Goal: Task Accomplishment & Management: Complete application form

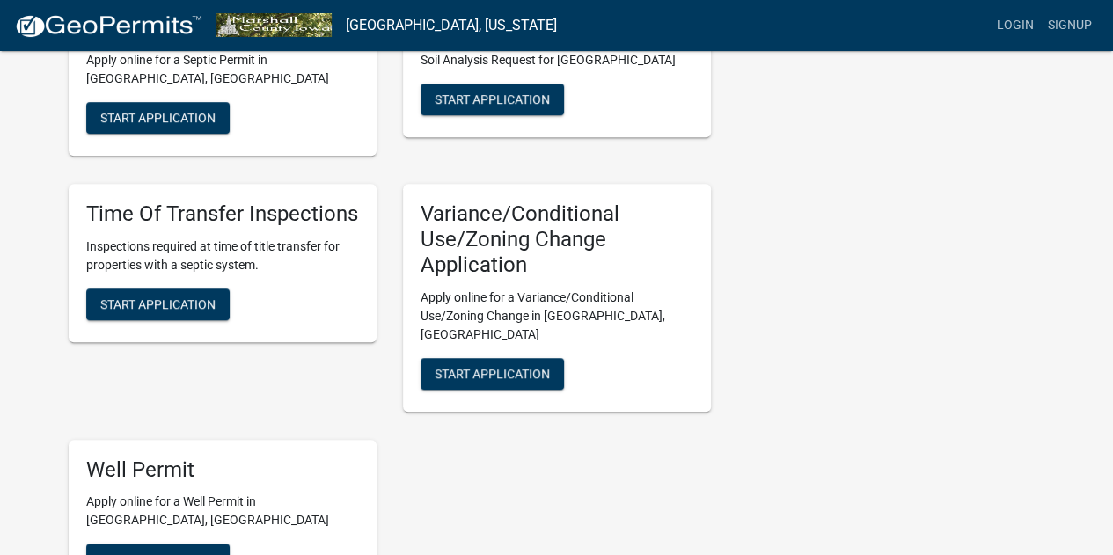
scroll to position [405, 0]
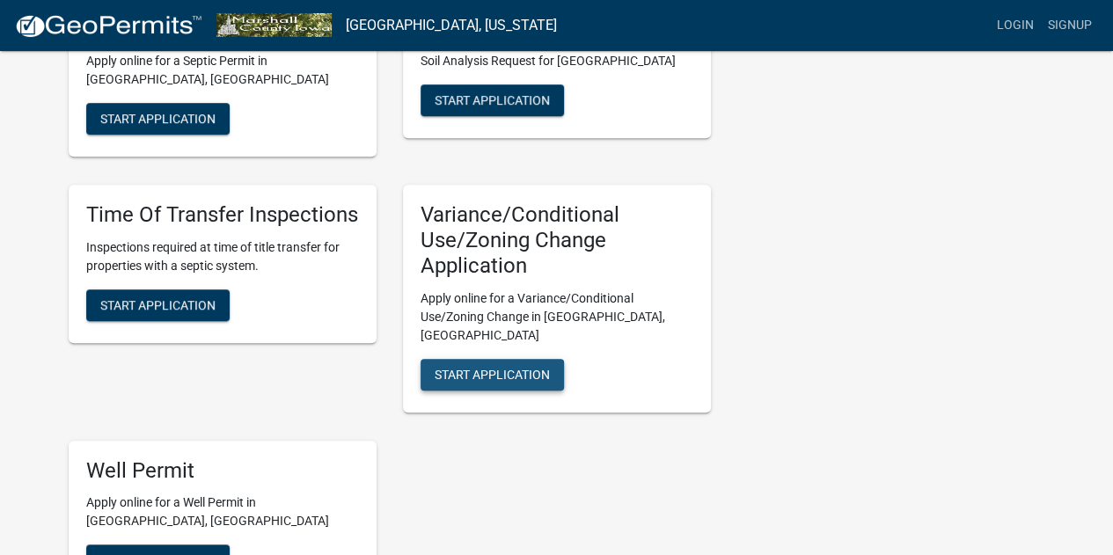
click at [479, 359] on button "Start Application" at bounding box center [492, 375] width 143 height 32
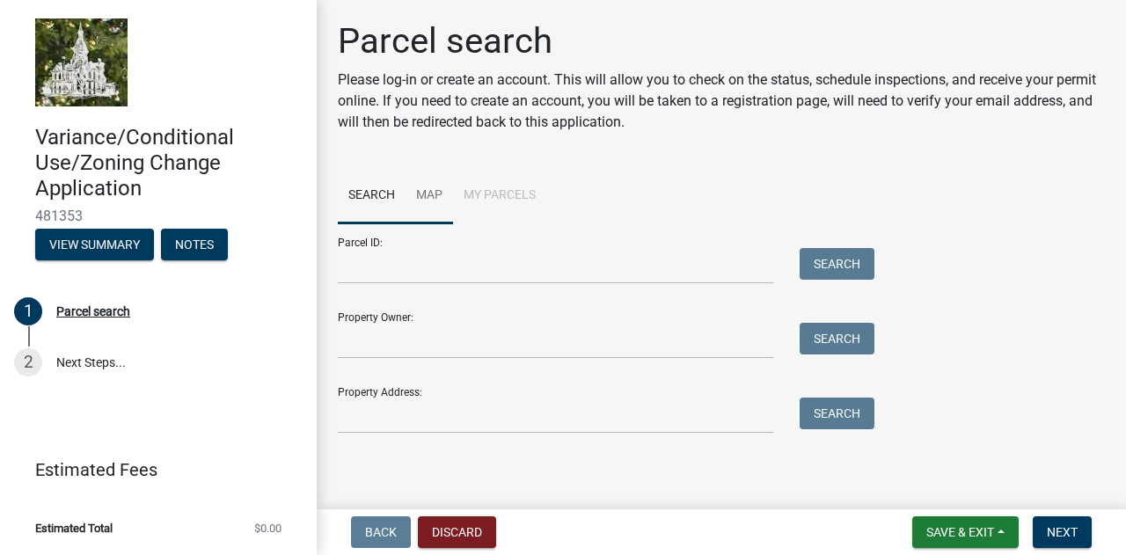
scroll to position [1, 0]
click at [421, 198] on link "Map" at bounding box center [430, 196] width 48 height 56
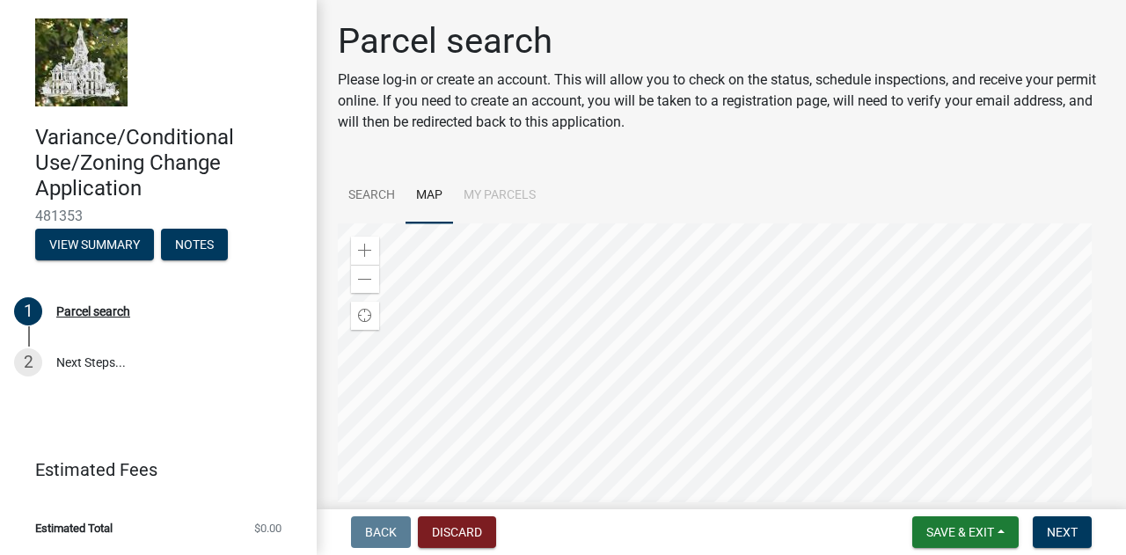
click at [646, 266] on div at bounding box center [721, 443] width 767 height 440
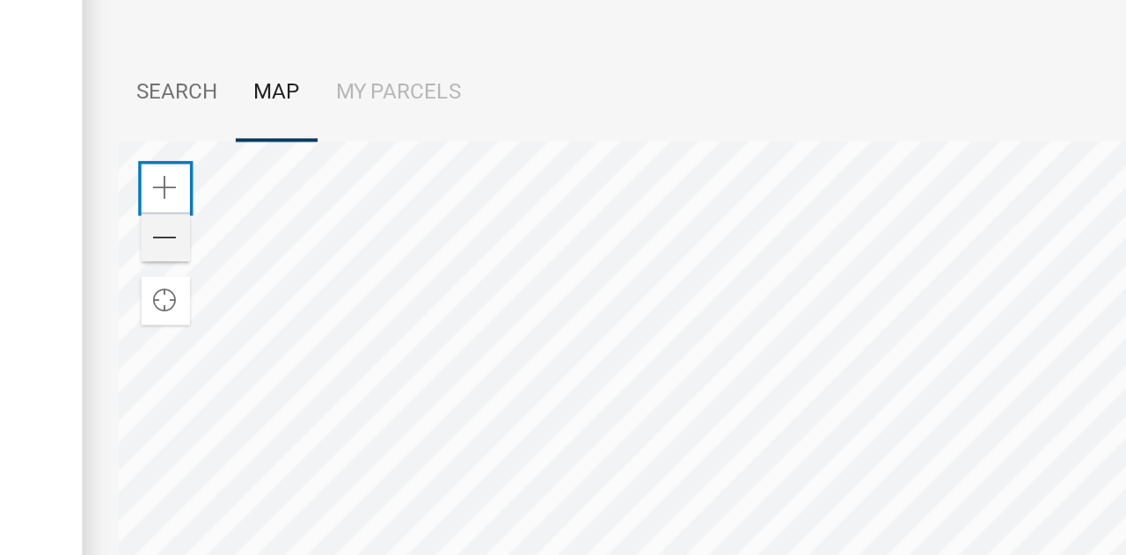
drag, startPoint x: 365, startPoint y: 253, endPoint x: 377, endPoint y: 272, distance: 22.2
click at [377, 272] on div "Zoom in Zoom out" at bounding box center [365, 266] width 28 height 56
click at [377, 272] on div "Zoom out" at bounding box center [365, 280] width 28 height 28
click at [371, 249] on span at bounding box center [365, 252] width 14 height 14
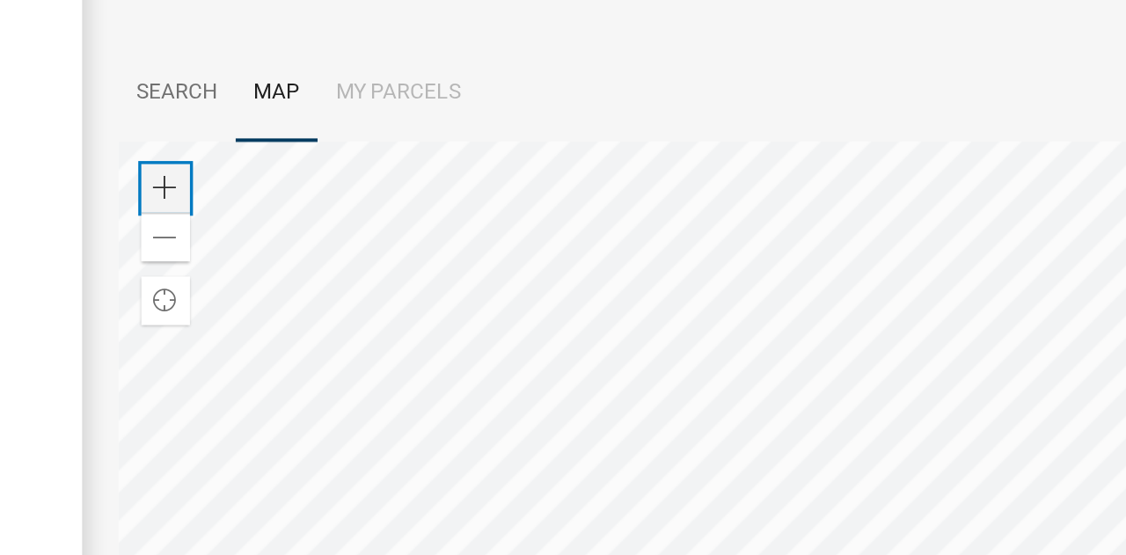
click at [371, 249] on span at bounding box center [365, 252] width 14 height 14
click at [622, 428] on div at bounding box center [721, 444] width 767 height 440
click at [566, 450] on div at bounding box center [721, 444] width 767 height 440
click at [556, 261] on div at bounding box center [721, 444] width 767 height 440
click at [360, 251] on span at bounding box center [365, 252] width 14 height 14
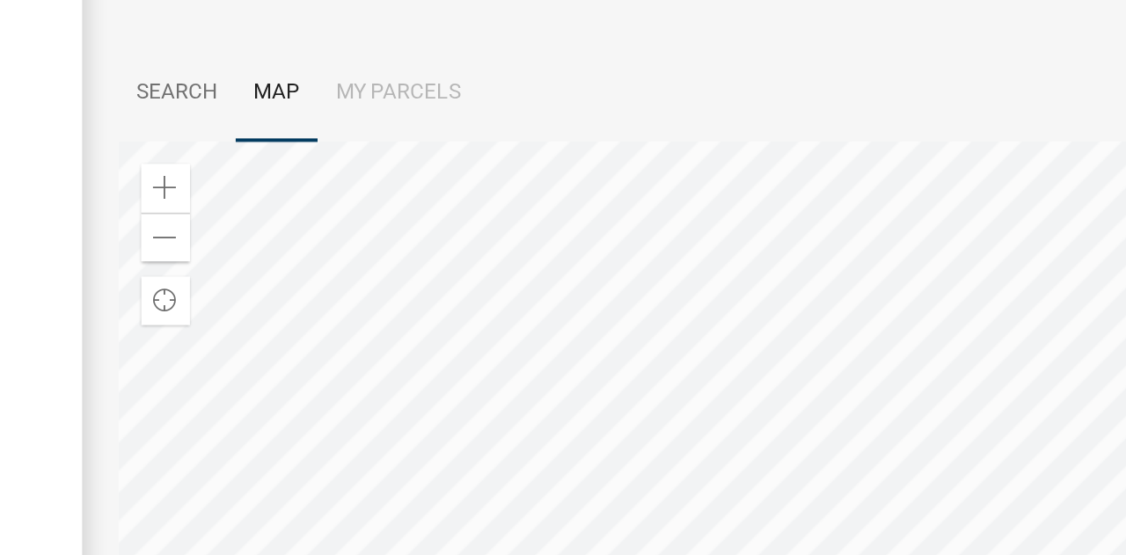
click at [843, 452] on div at bounding box center [721, 444] width 767 height 440
click at [360, 254] on span at bounding box center [365, 252] width 14 height 14
click at [595, 335] on div at bounding box center [721, 444] width 767 height 440
click at [567, 340] on div at bounding box center [721, 444] width 767 height 440
click at [572, 350] on div at bounding box center [721, 444] width 767 height 440
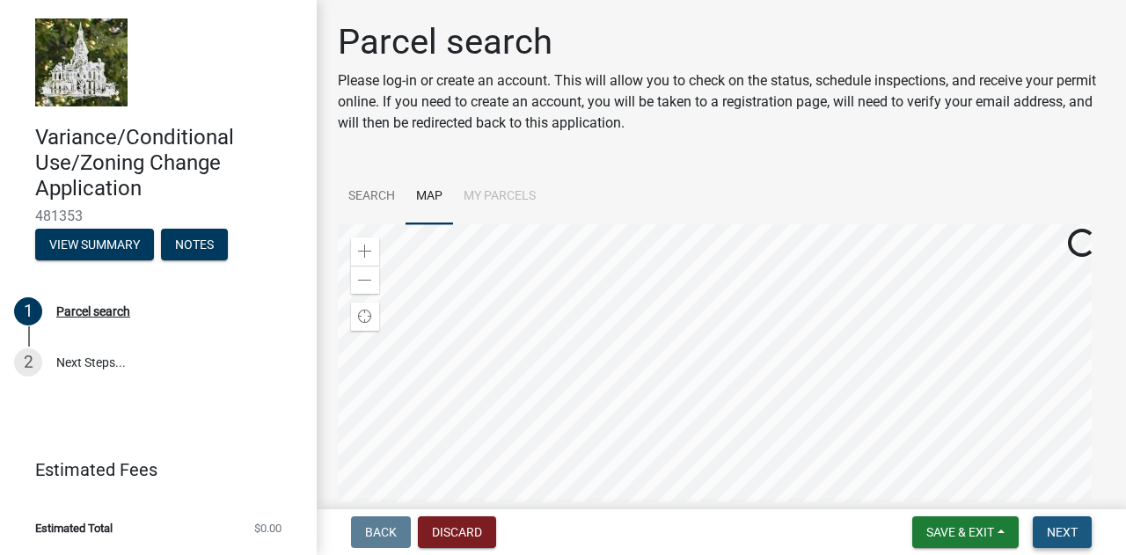
click at [1056, 525] on span "Next" at bounding box center [1062, 532] width 31 height 14
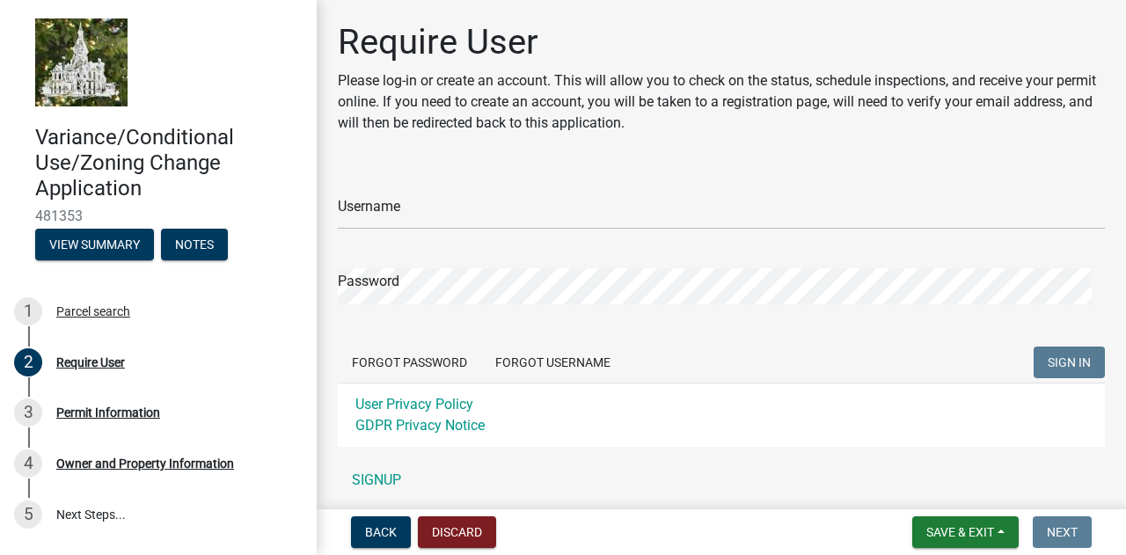
scroll to position [63, 0]
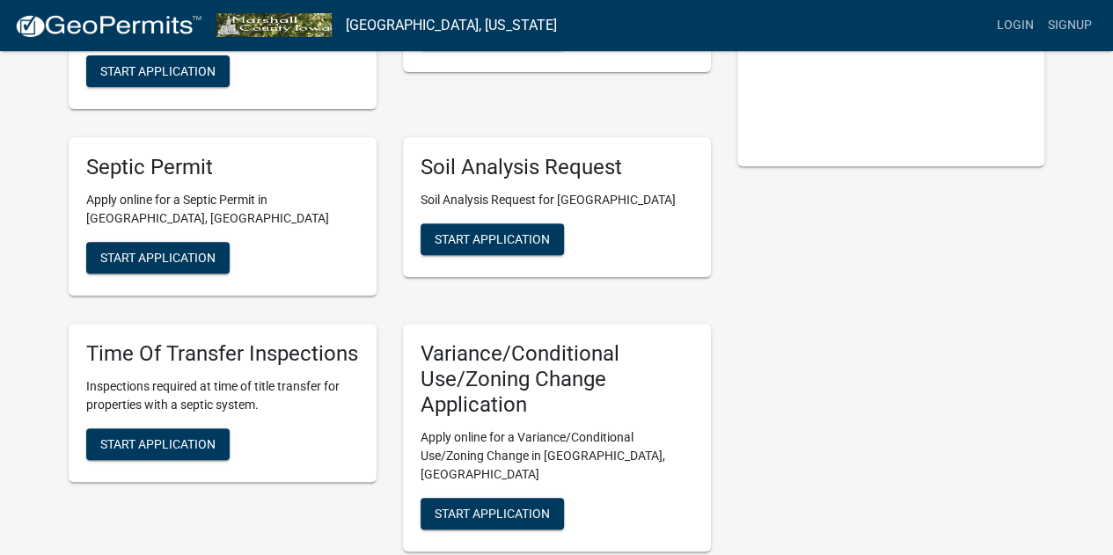
scroll to position [153, 0]
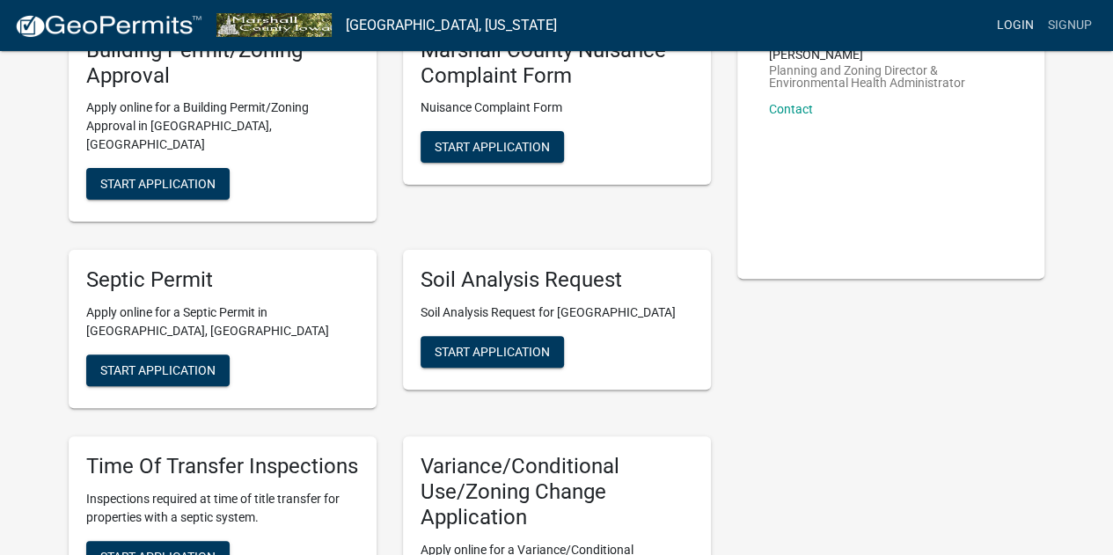
click at [1006, 25] on link "Login" at bounding box center [1015, 25] width 51 height 33
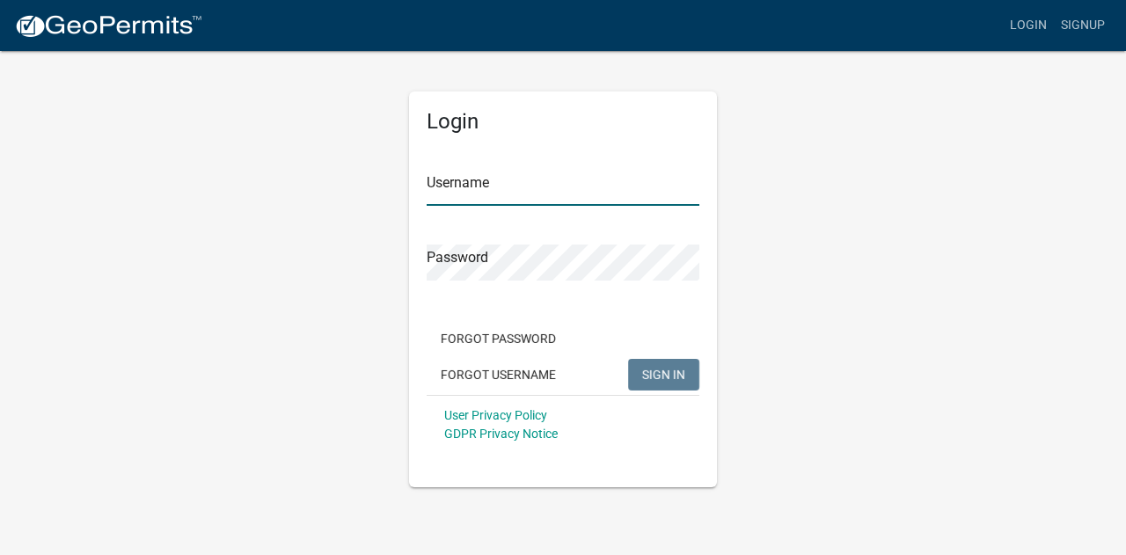
click at [604, 200] on input "Username" at bounding box center [563, 188] width 273 height 36
type input "ScoutCleanEnergy"
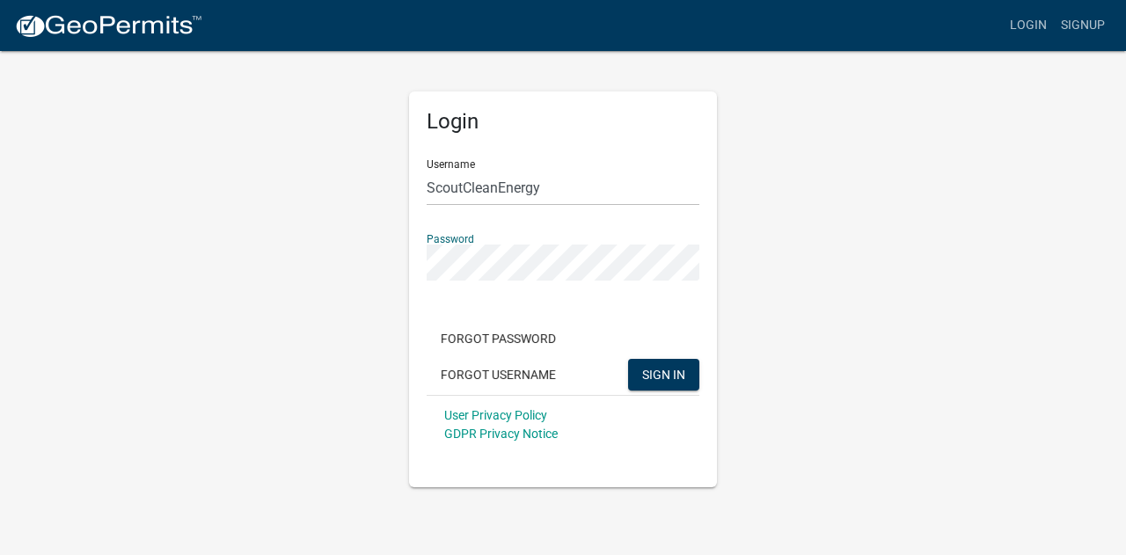
click at [628, 359] on button "SIGN IN" at bounding box center [663, 375] width 71 height 32
click at [665, 375] on span "SIGN IN" at bounding box center [663, 374] width 43 height 14
click at [628, 359] on button "SIGN IN" at bounding box center [663, 375] width 71 height 32
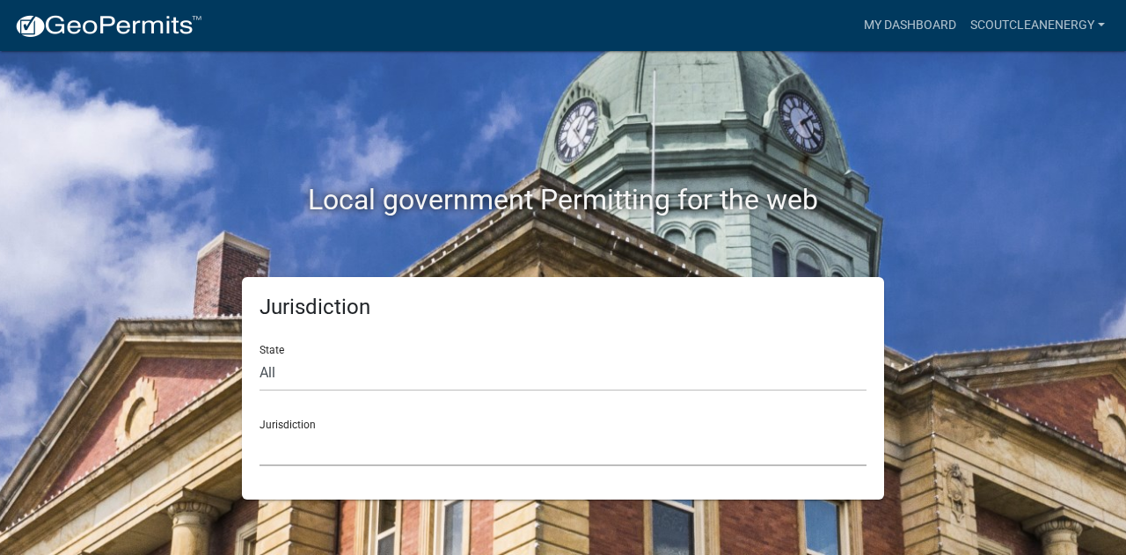
click at [506, 453] on select "[GEOGRAPHIC_DATA], [US_STATE] [GEOGRAPHIC_DATA], [US_STATE][PERSON_NAME][GEOGRA…" at bounding box center [563, 448] width 607 height 36
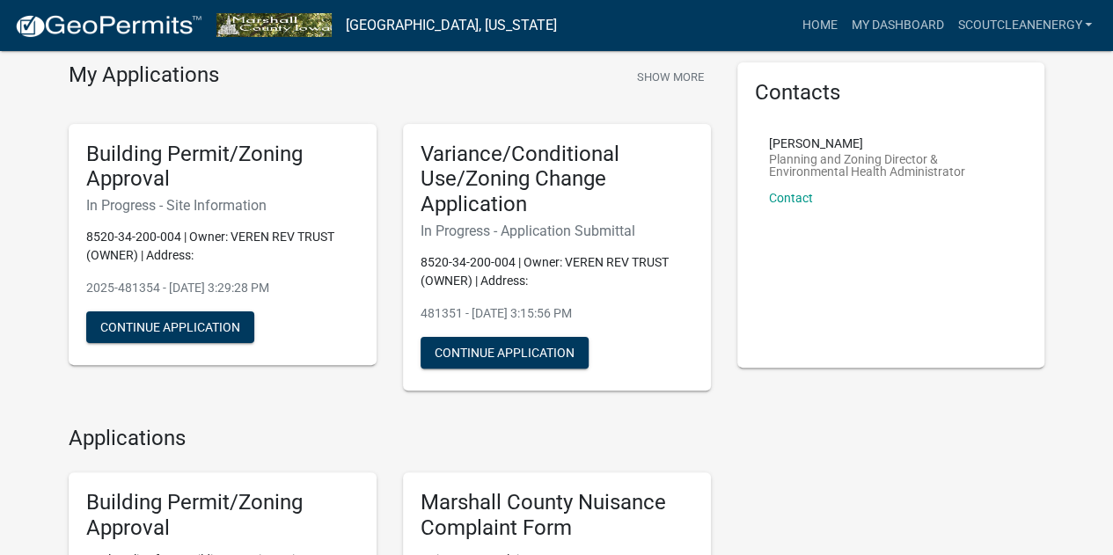
scroll to position [62, 0]
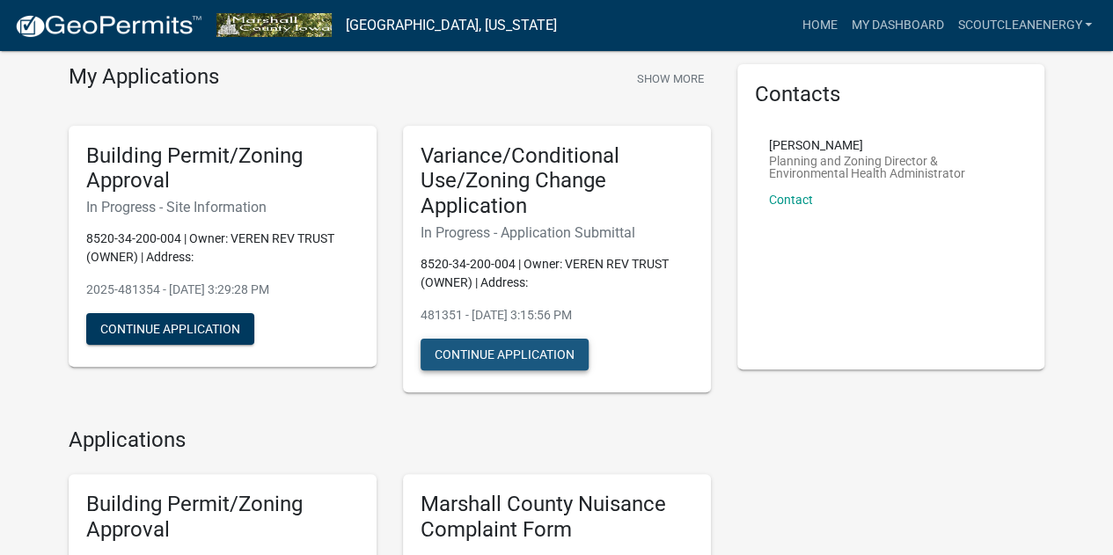
click at [505, 356] on button "Continue Application" at bounding box center [505, 355] width 168 height 32
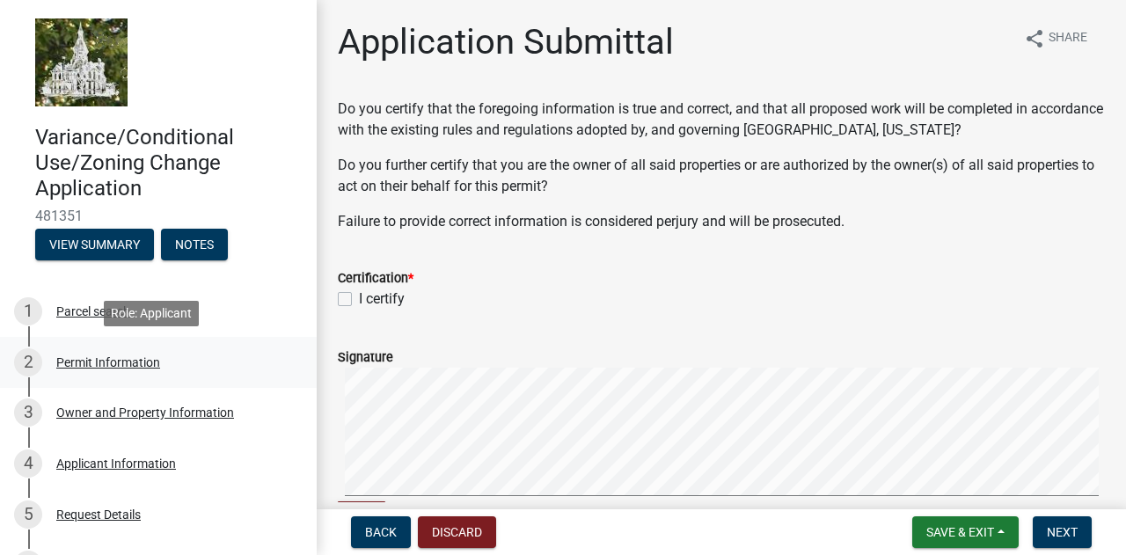
click at [111, 367] on div "Permit Information" at bounding box center [108, 362] width 104 height 12
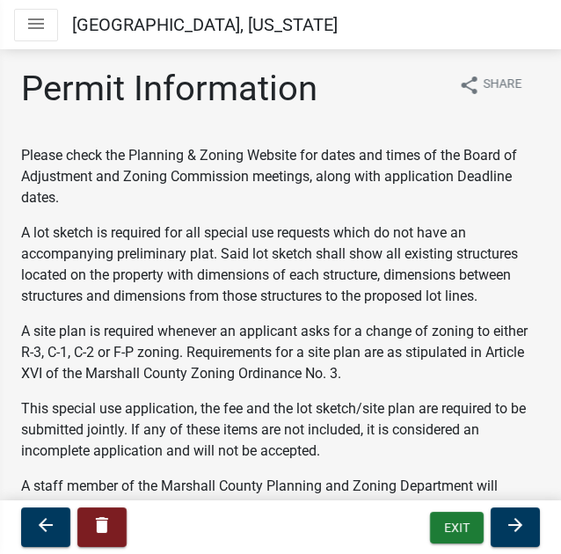
scroll to position [1, 0]
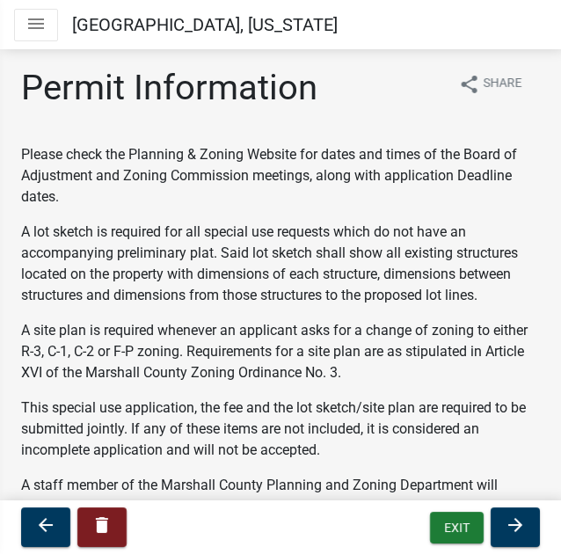
click at [362, 242] on p "A lot sketch is required for all special use requests which do not have an acco…" at bounding box center [280, 264] width 519 height 84
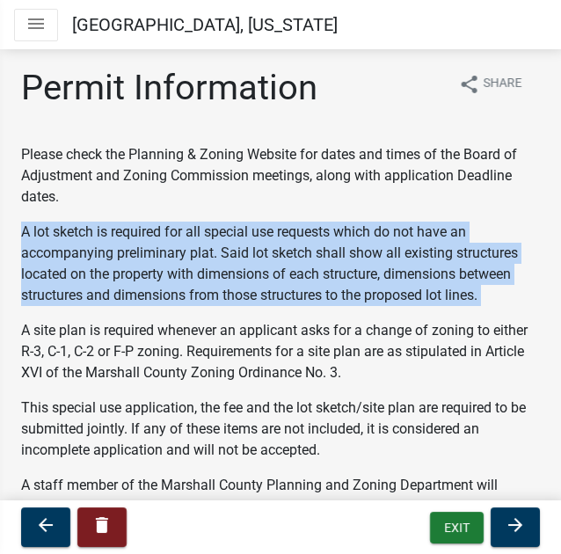
click at [362, 242] on p "A lot sketch is required for all special use requests which do not have an acco…" at bounding box center [280, 264] width 519 height 84
copy p "A lot sketch is required for all special use requests which do not have an acco…"
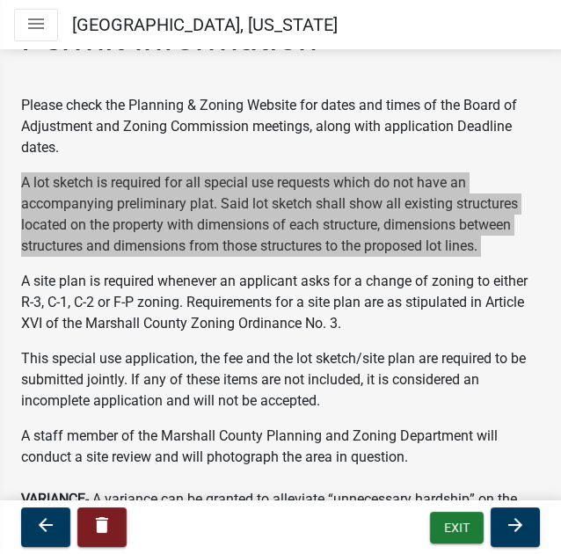
scroll to position [48, 0]
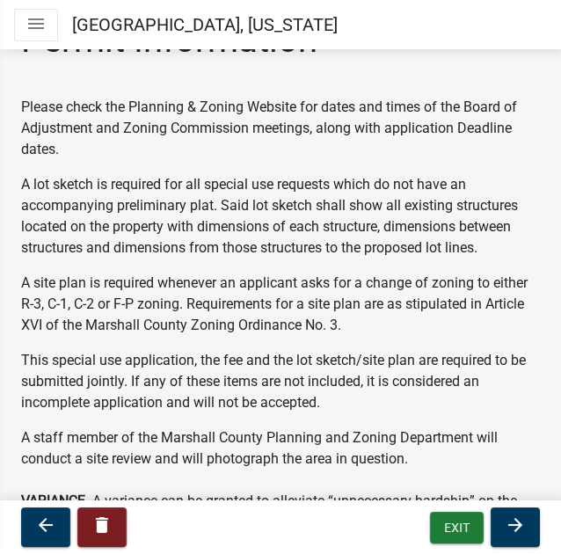
click at [439, 300] on p "A site plan is required whenever an applicant asks for a change of zoning to ei…" at bounding box center [280, 304] width 519 height 63
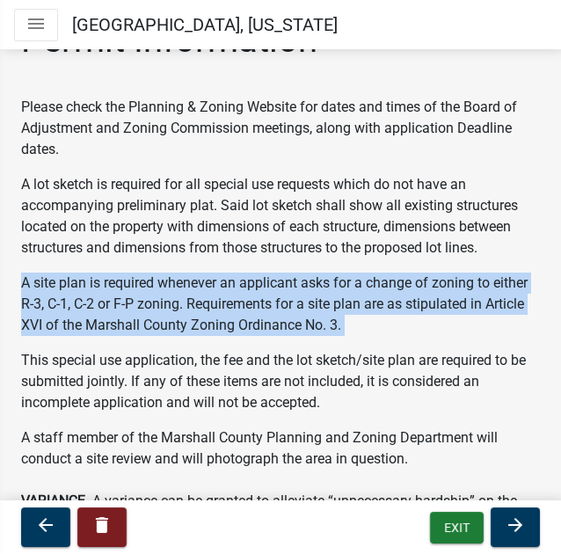
click at [439, 300] on p "A site plan is required whenever an applicant asks for a change of zoning to ei…" at bounding box center [280, 304] width 519 height 63
copy p "A site plan is required whenever an applicant asks for a change of zoning to ei…"
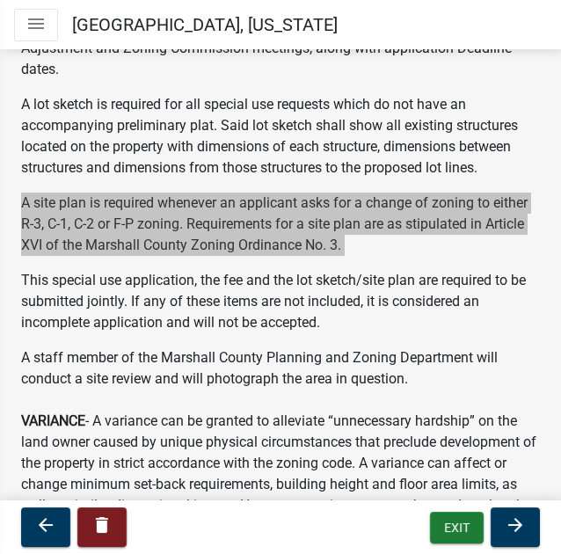
scroll to position [129, 0]
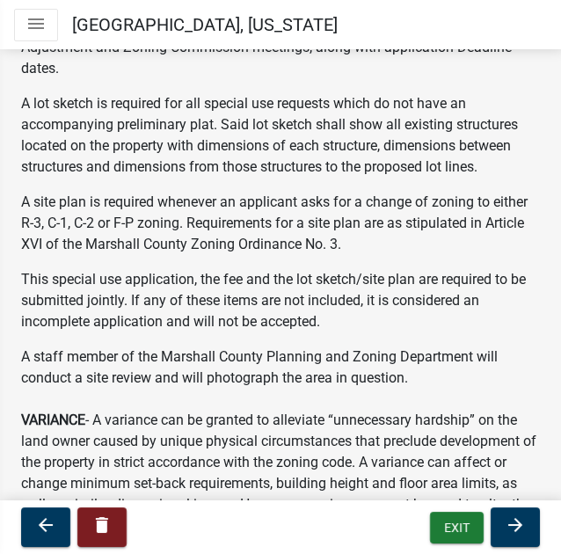
click at [222, 316] on p "This special use application, the fee and the lot sketch/site plan are required…" at bounding box center [280, 300] width 519 height 63
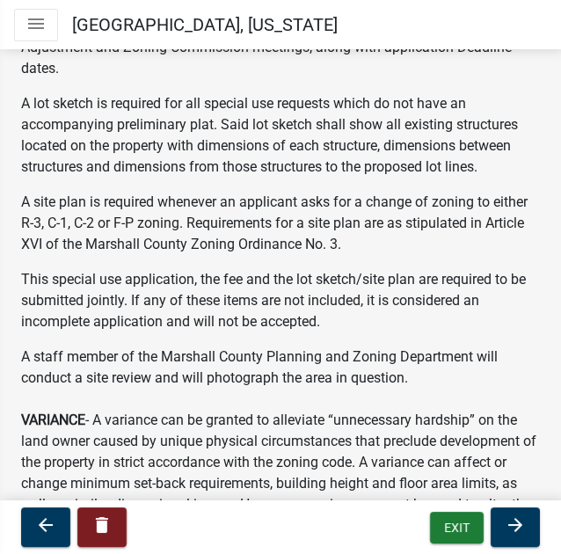
click at [201, 299] on p "This special use application, the fee and the lot sketch/site plan are required…" at bounding box center [280, 300] width 519 height 63
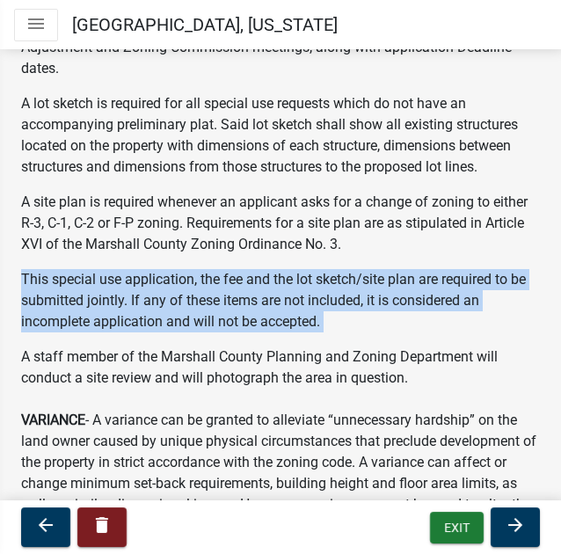
click at [201, 299] on p "This special use application, the fee and the lot sketch/site plan are required…" at bounding box center [280, 300] width 519 height 63
copy p "This special use application, the fee and the lot sketch/site plan are required…"
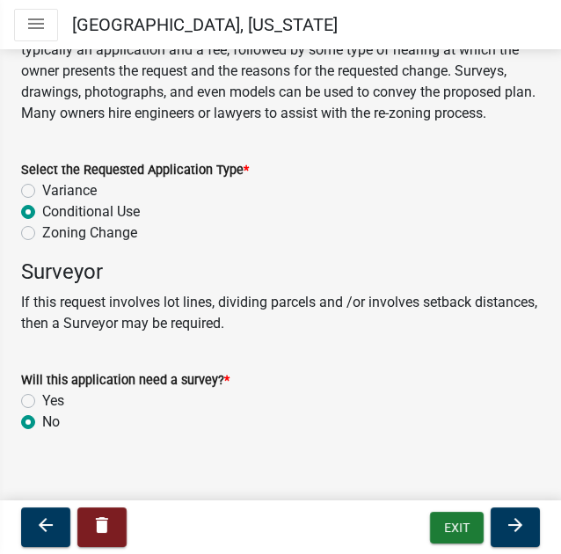
scroll to position [838, 0]
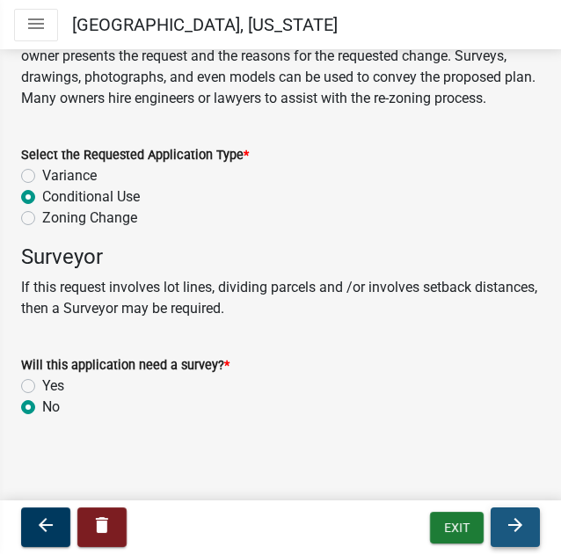
click at [536, 536] on button "arrow_forward" at bounding box center [515, 528] width 49 height 40
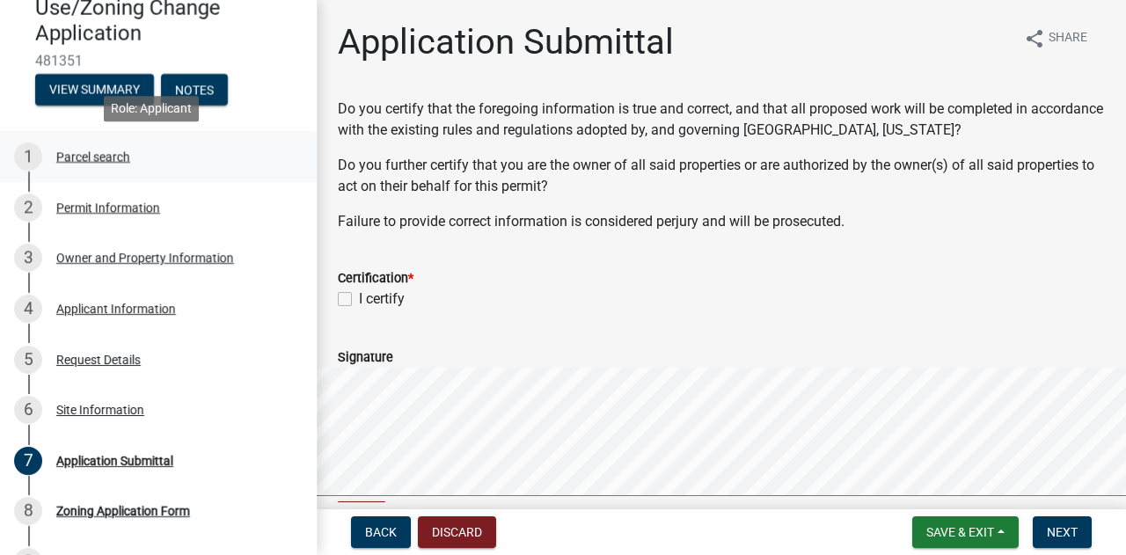
scroll to position [156, 0]
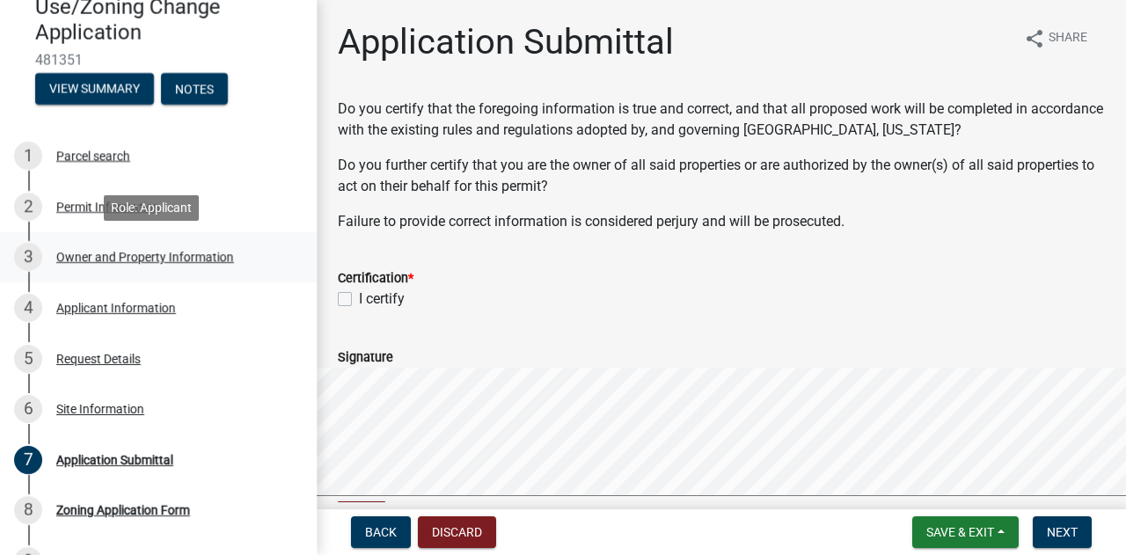
click at [196, 253] on div "Owner and Property Information" at bounding box center [145, 257] width 178 height 12
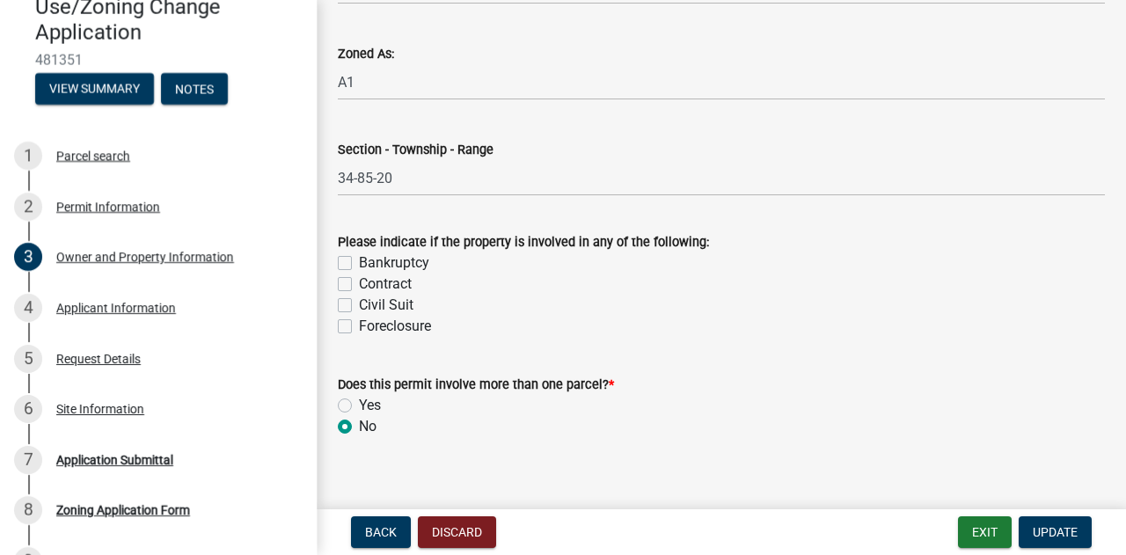
scroll to position [1688, 0]
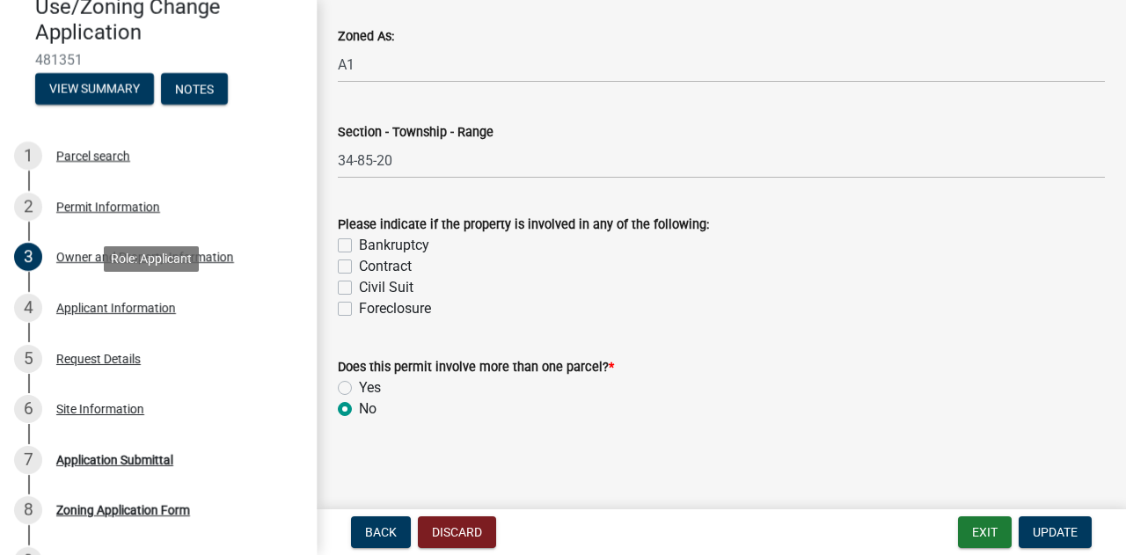
click at [161, 315] on div "4 Applicant Information" at bounding box center [151, 308] width 275 height 28
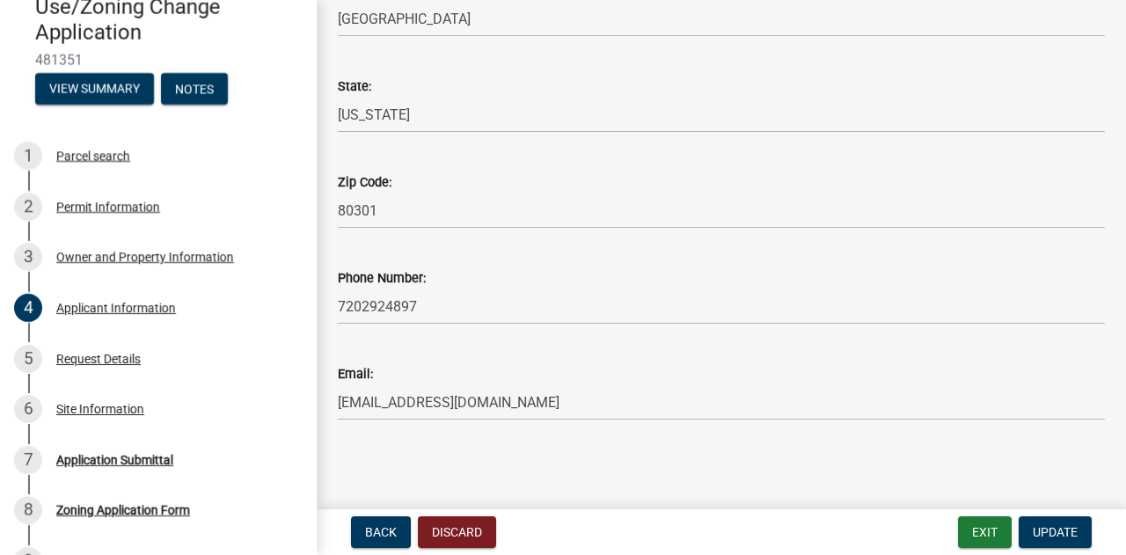
scroll to position [336, 0]
click at [103, 358] on div "Request Details" at bounding box center [98, 359] width 84 height 12
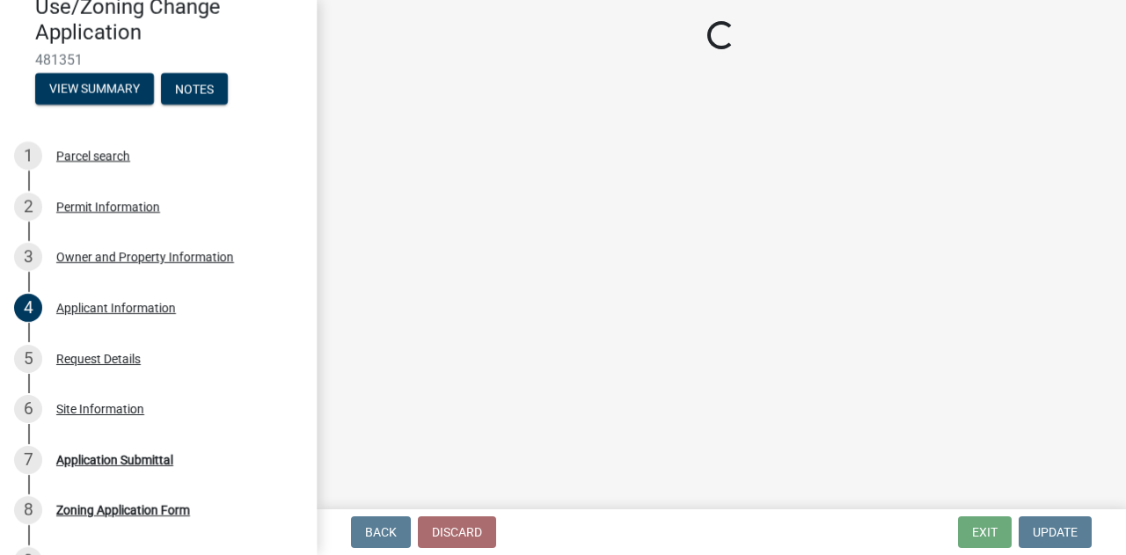
select select "a1e73fe0-4515-4f62-ae23-58ff5da7dbc6"
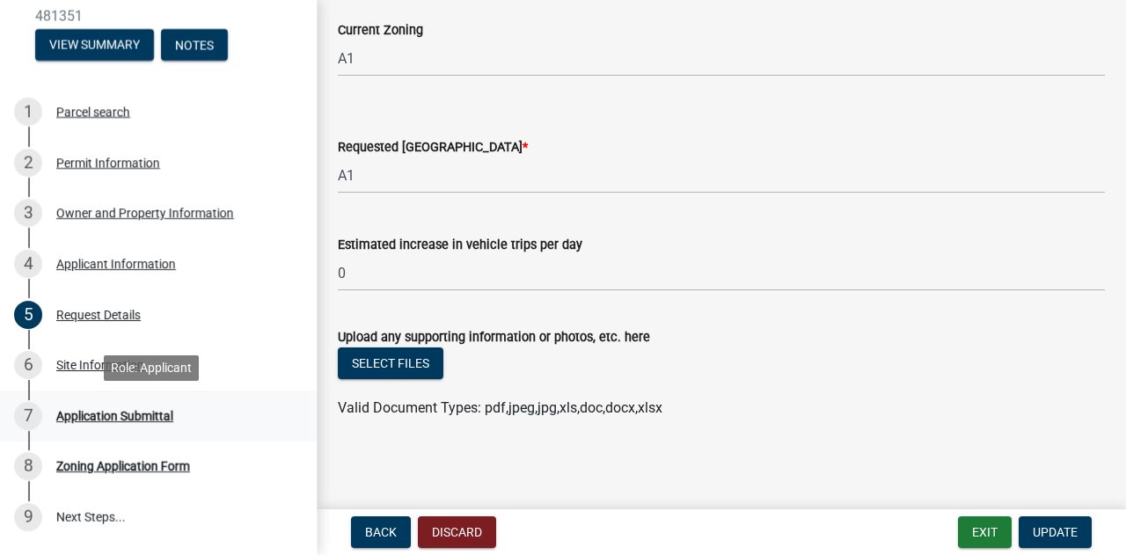
scroll to position [199, 0]
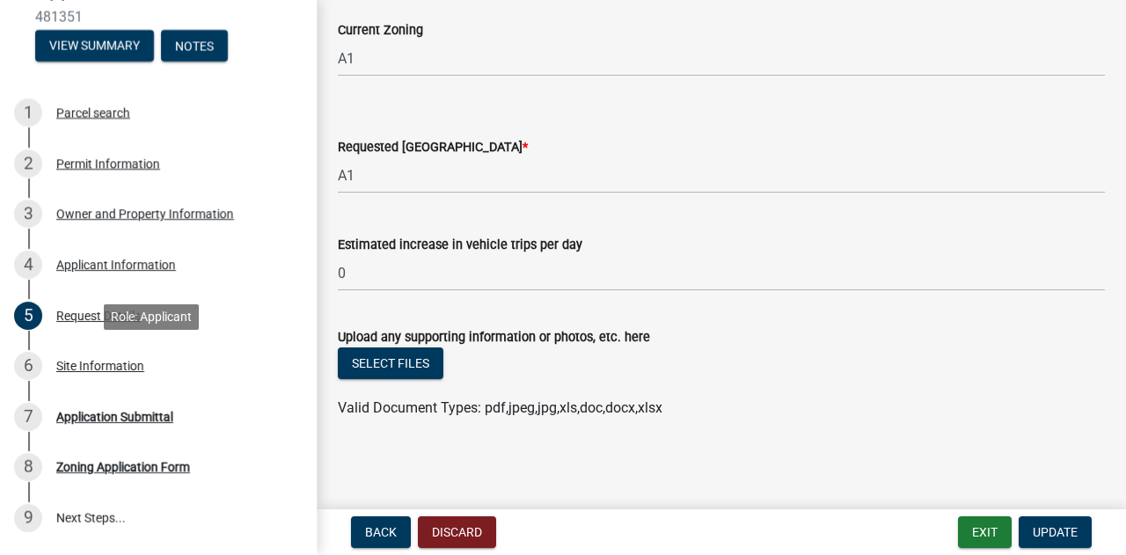
click at [141, 370] on div "Site Information" at bounding box center [100, 366] width 88 height 12
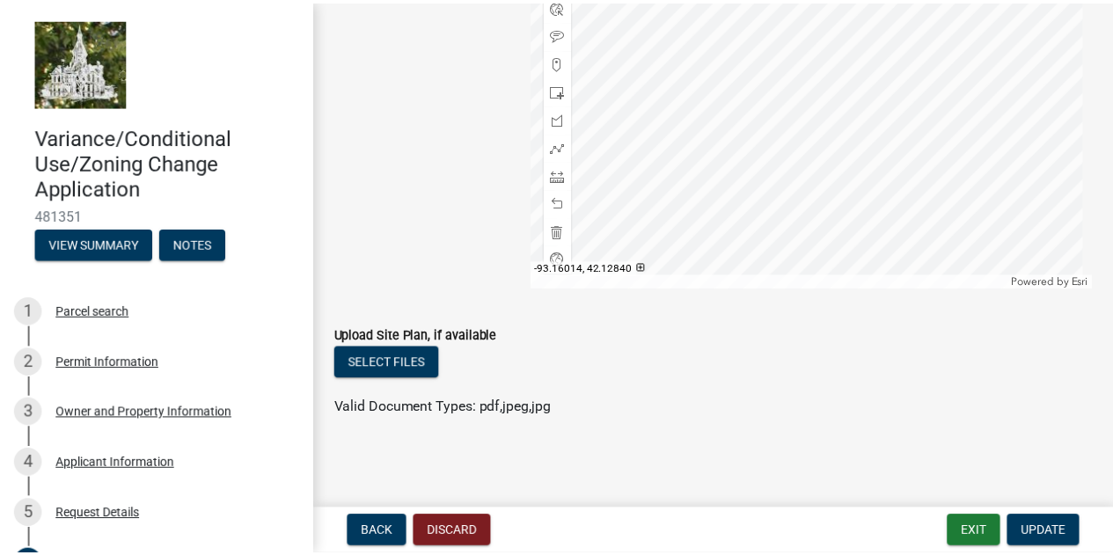
scroll to position [0, 0]
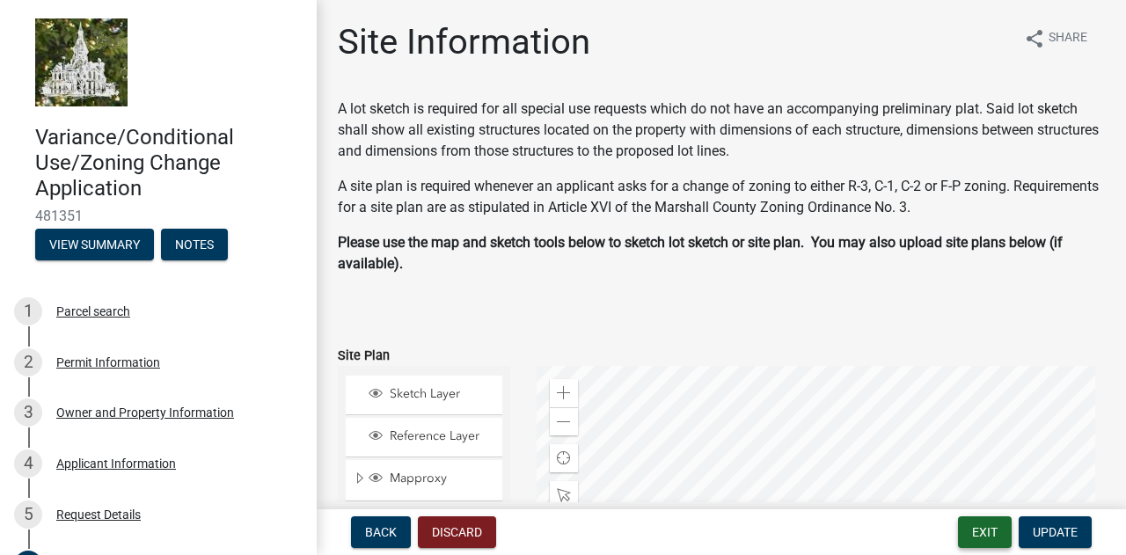
click at [985, 539] on button "Exit" at bounding box center [985, 532] width 54 height 32
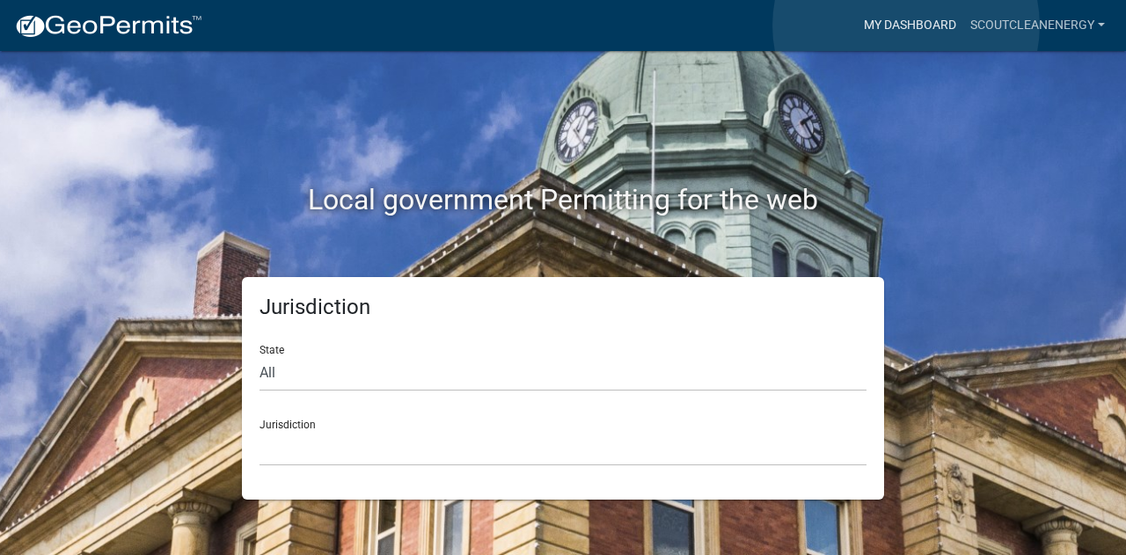
click at [906, 26] on link "My Dashboard" at bounding box center [910, 25] width 106 height 33
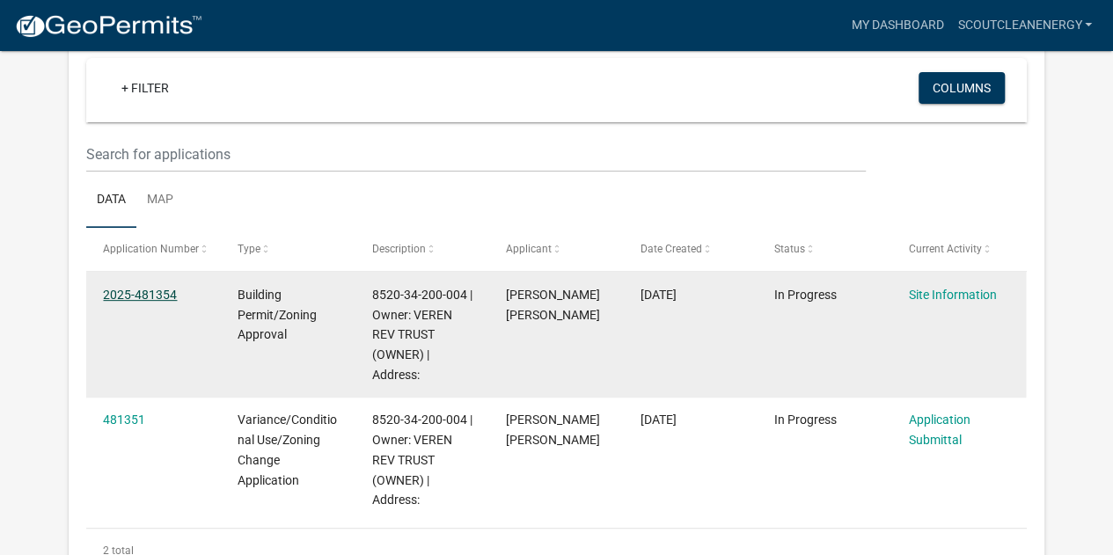
scroll to position [165, 0]
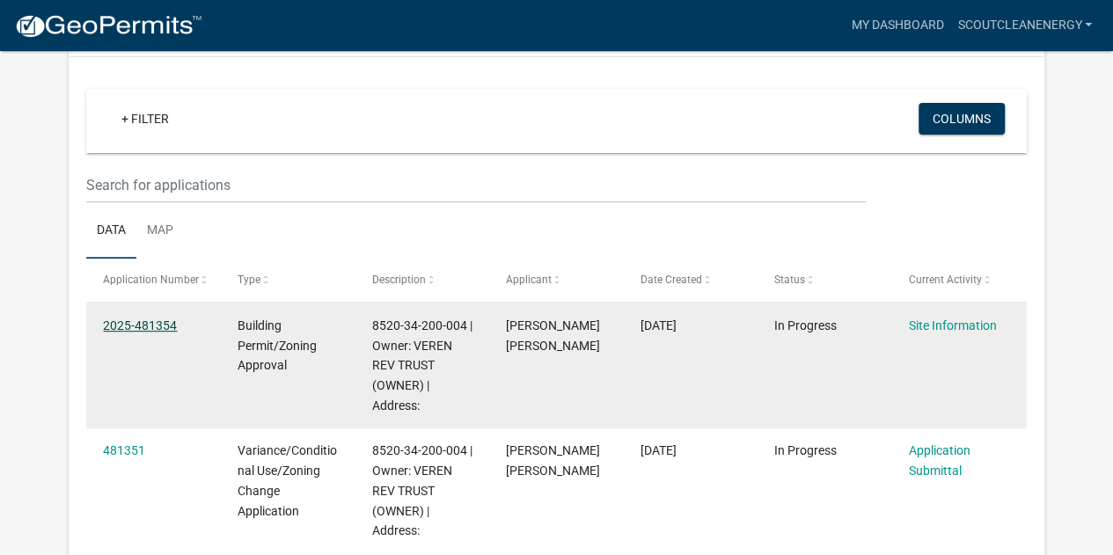
click at [160, 318] on link "2025-481354" at bounding box center [140, 325] width 74 height 14
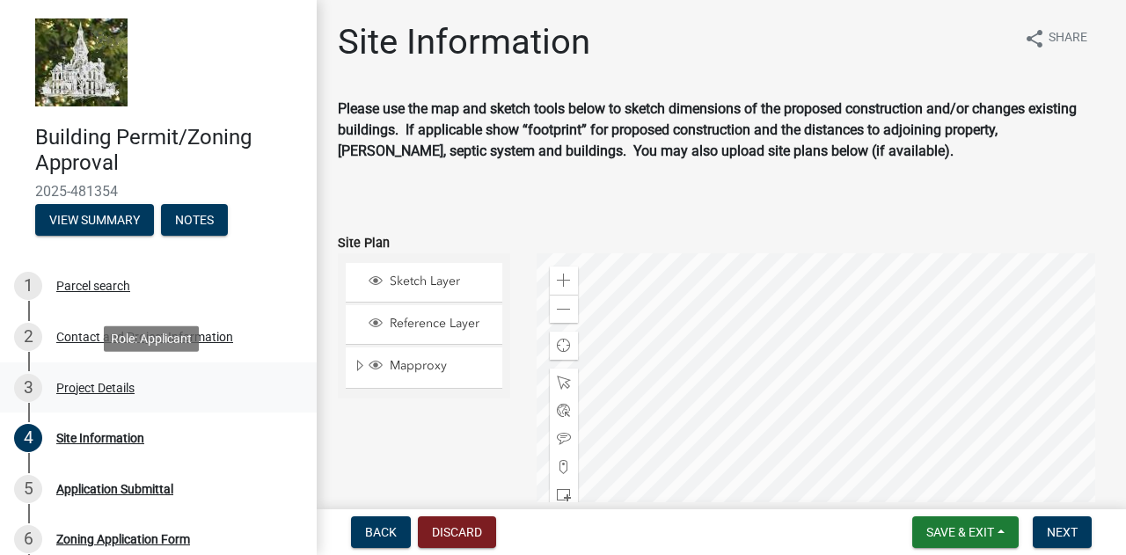
click at [133, 370] on link "3 Project Details" at bounding box center [158, 387] width 317 height 51
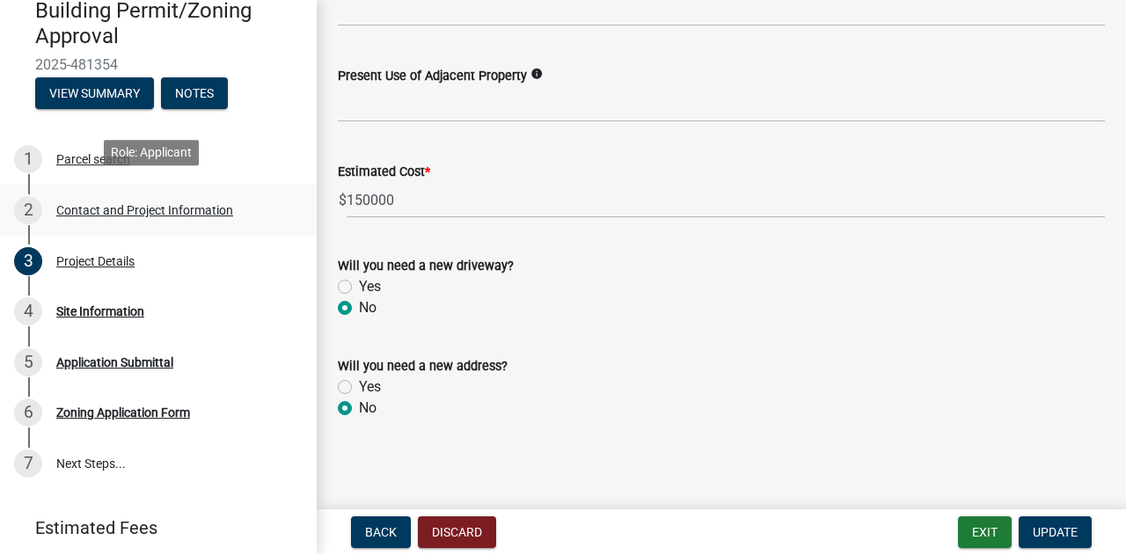
scroll to position [152, 0]
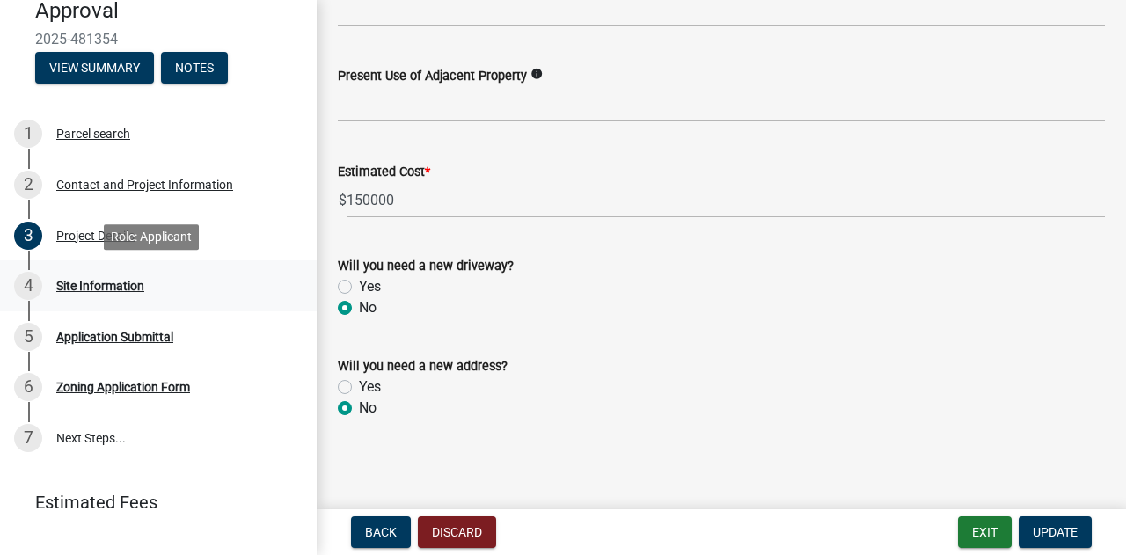
click at [241, 290] on div "4 Site Information" at bounding box center [151, 286] width 275 height 28
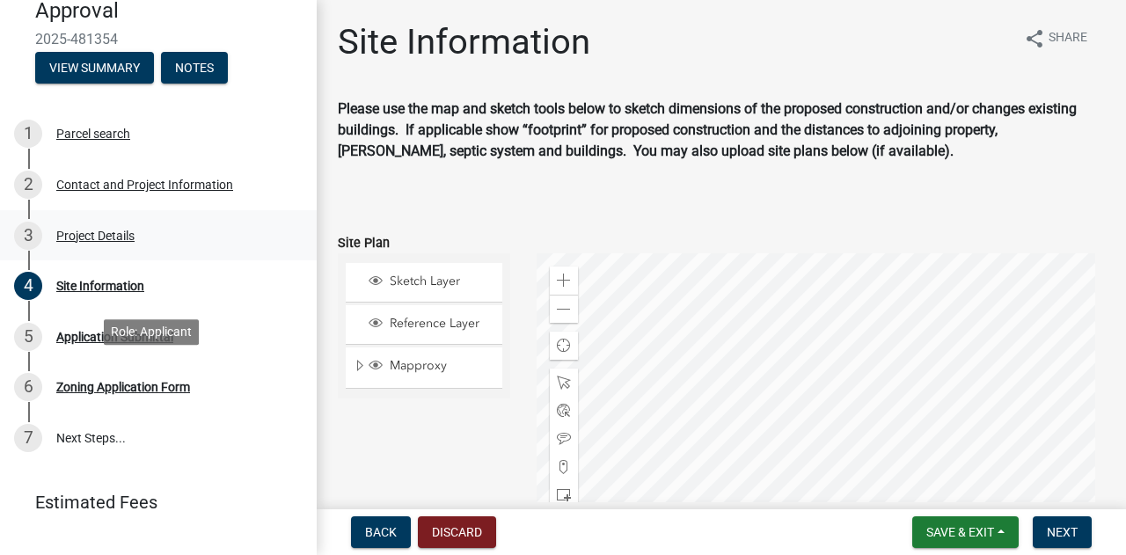
scroll to position [0, 0]
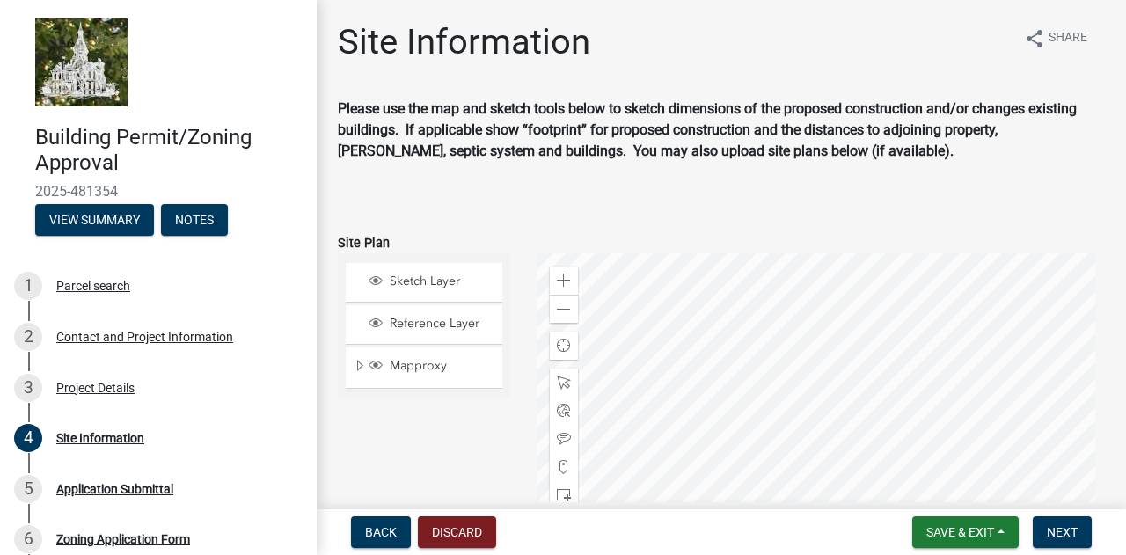
click at [813, 112] on strong "Please use the map and sketch tools below to sketch dimensions of the proposed …" at bounding box center [707, 129] width 739 height 59
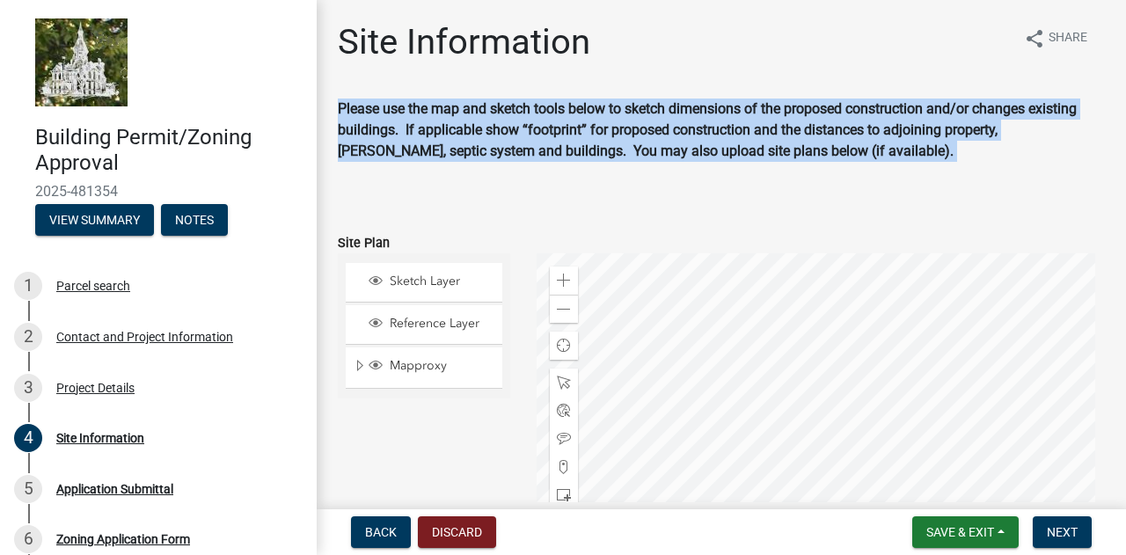
click at [813, 112] on strong "Please use the map and sketch tools below to sketch dimensions of the proposed …" at bounding box center [707, 129] width 739 height 59
copy strong "Please use the map and sketch tools below to sketch dimensions of the proposed …"
